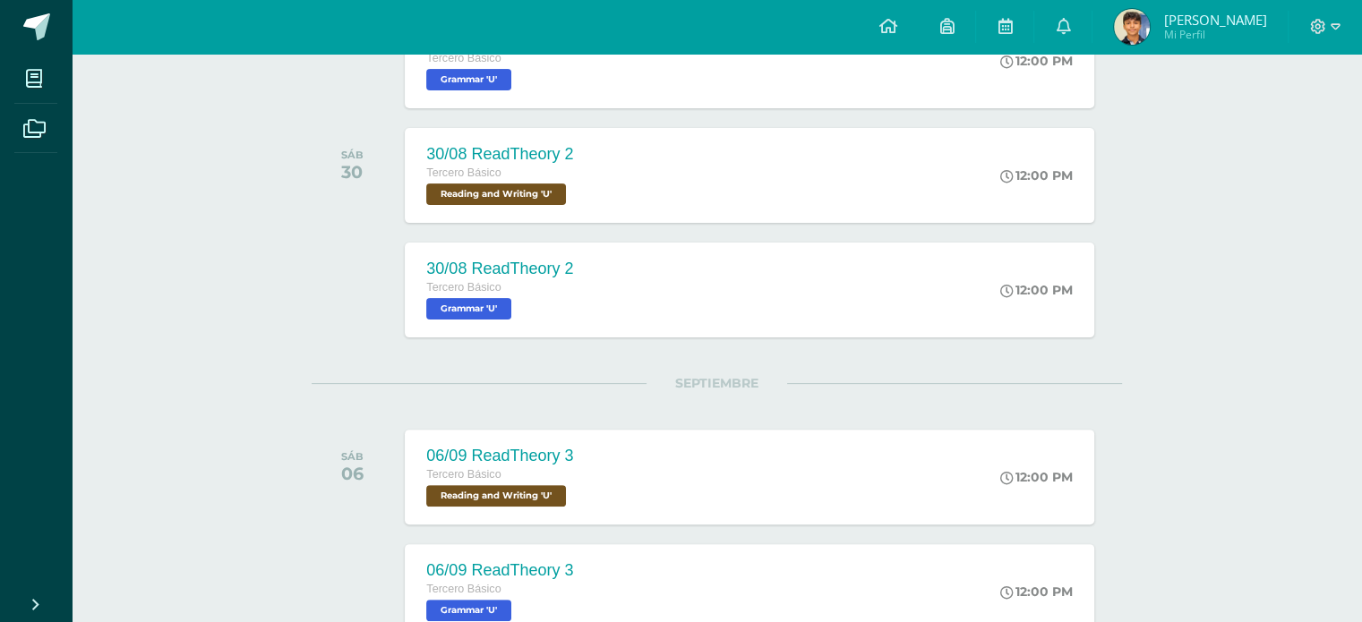
scroll to position [457, 0]
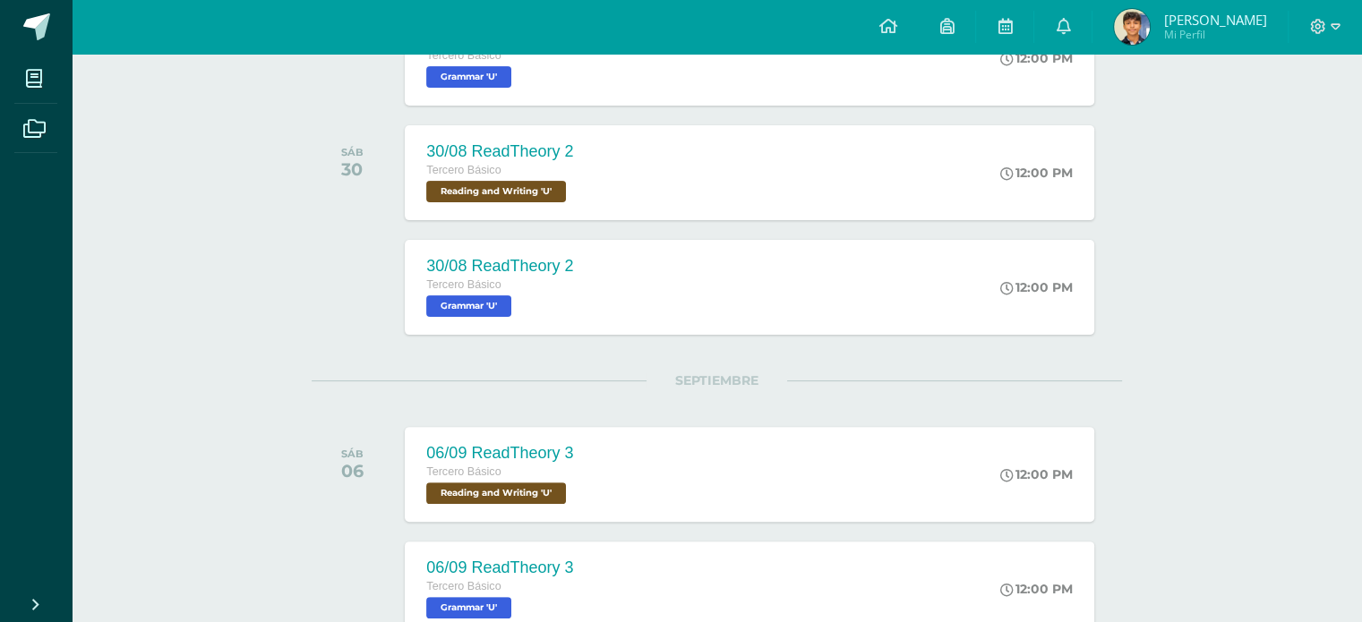
click at [1191, 24] on span "[PERSON_NAME] Mi Perfil" at bounding box center [1189, 27] width 159 height 36
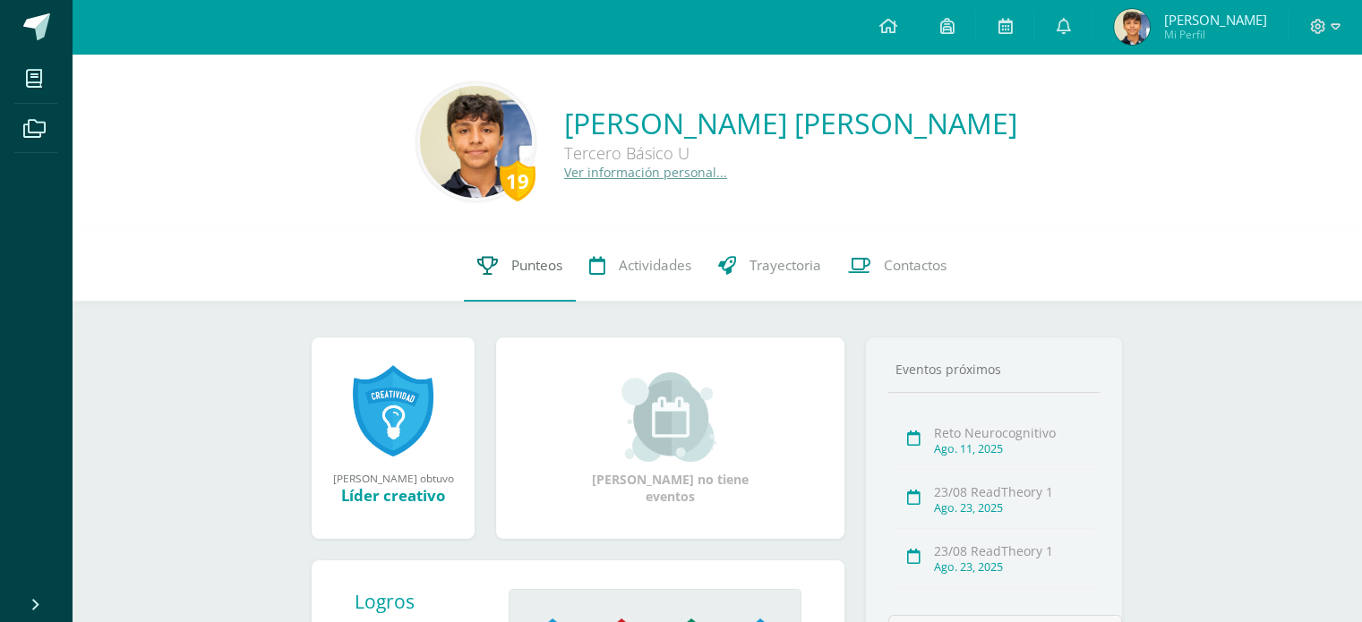
click at [541, 249] on link "Punteos" at bounding box center [520, 266] width 112 height 72
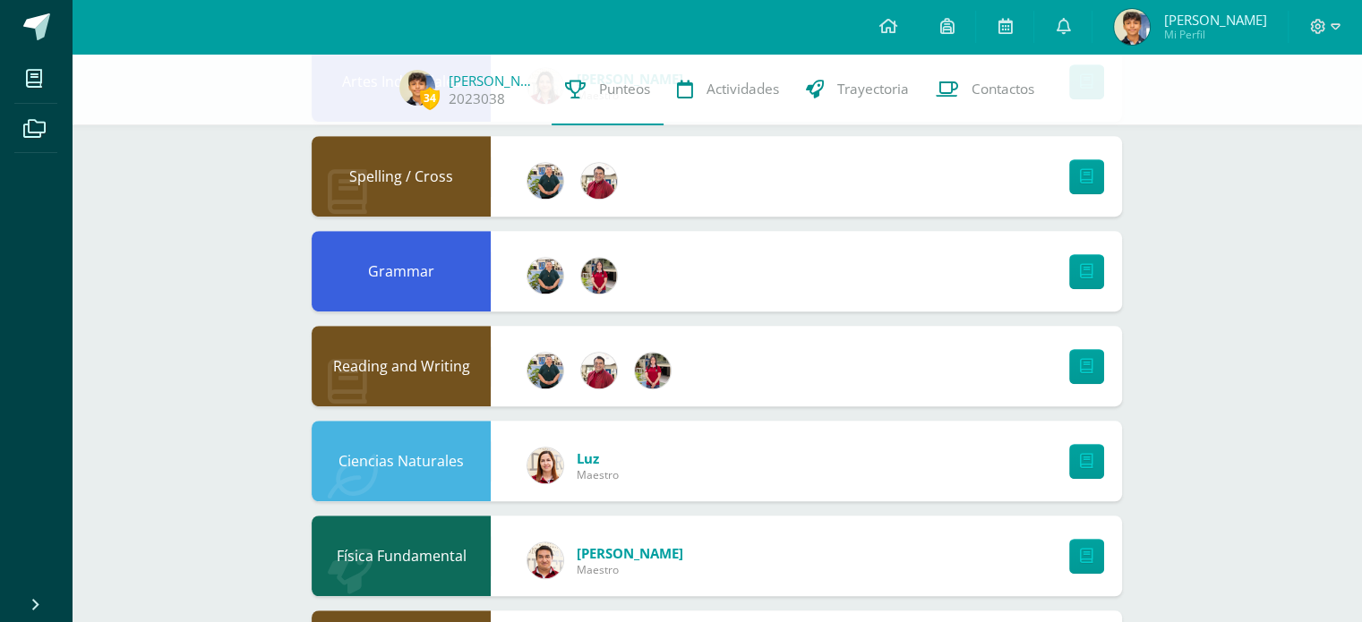
scroll to position [1003, 0]
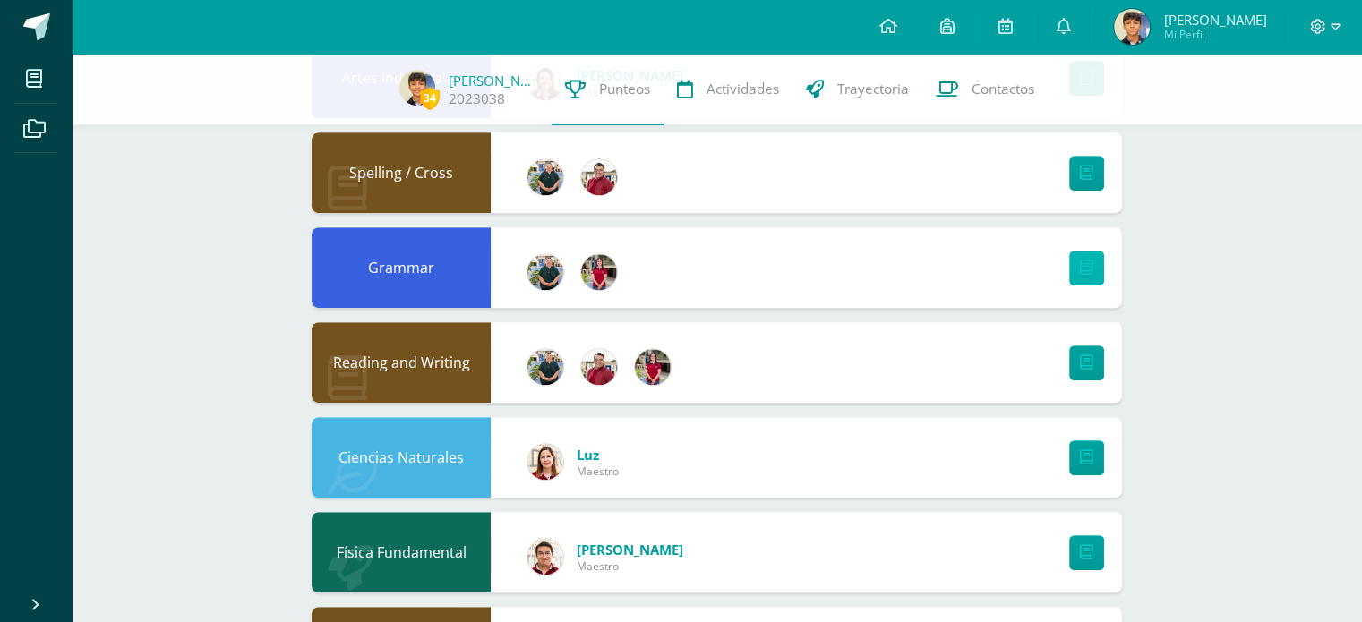
click at [1074, 275] on link at bounding box center [1086, 268] width 35 height 35
